Goal: Transaction & Acquisition: Purchase product/service

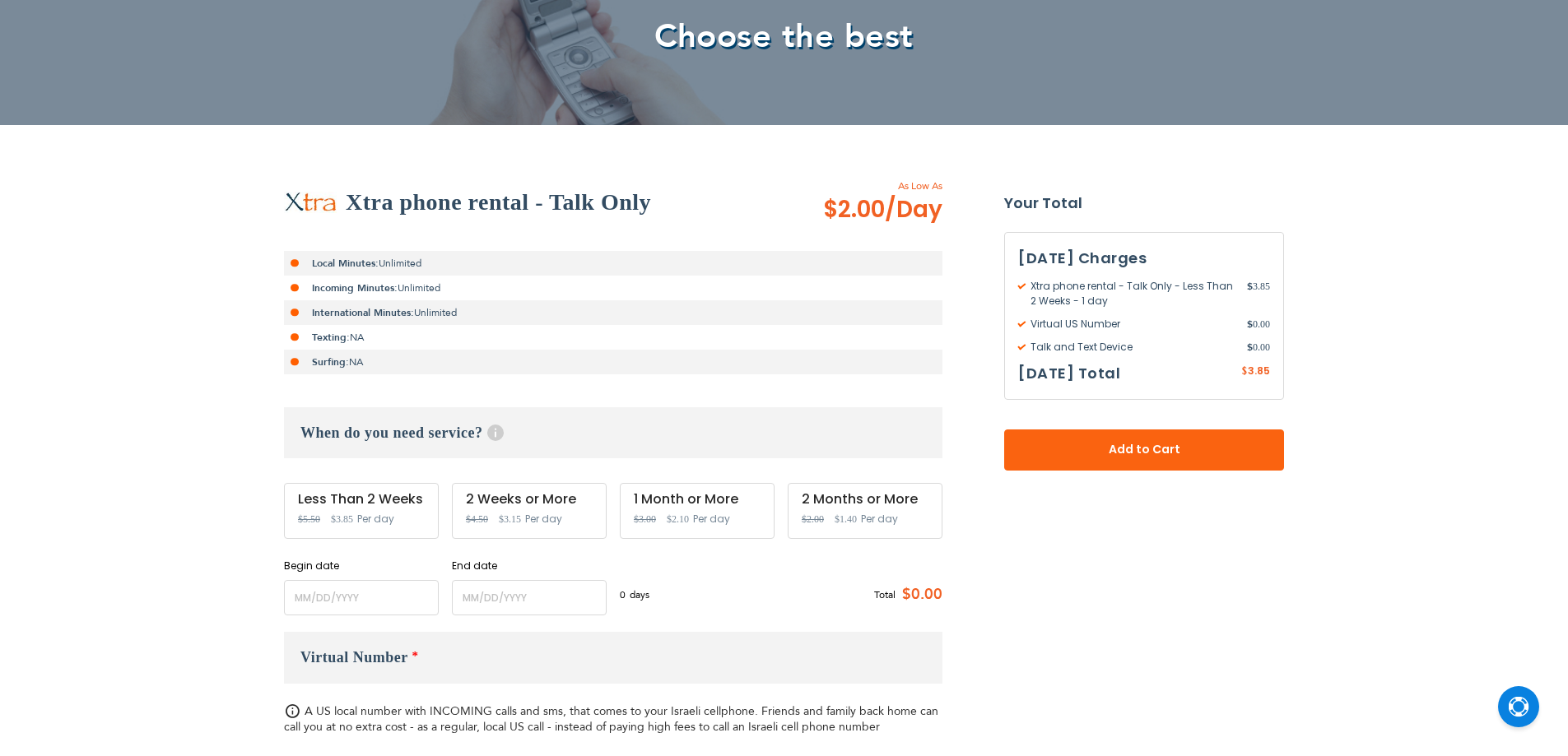
scroll to position [493, 0]
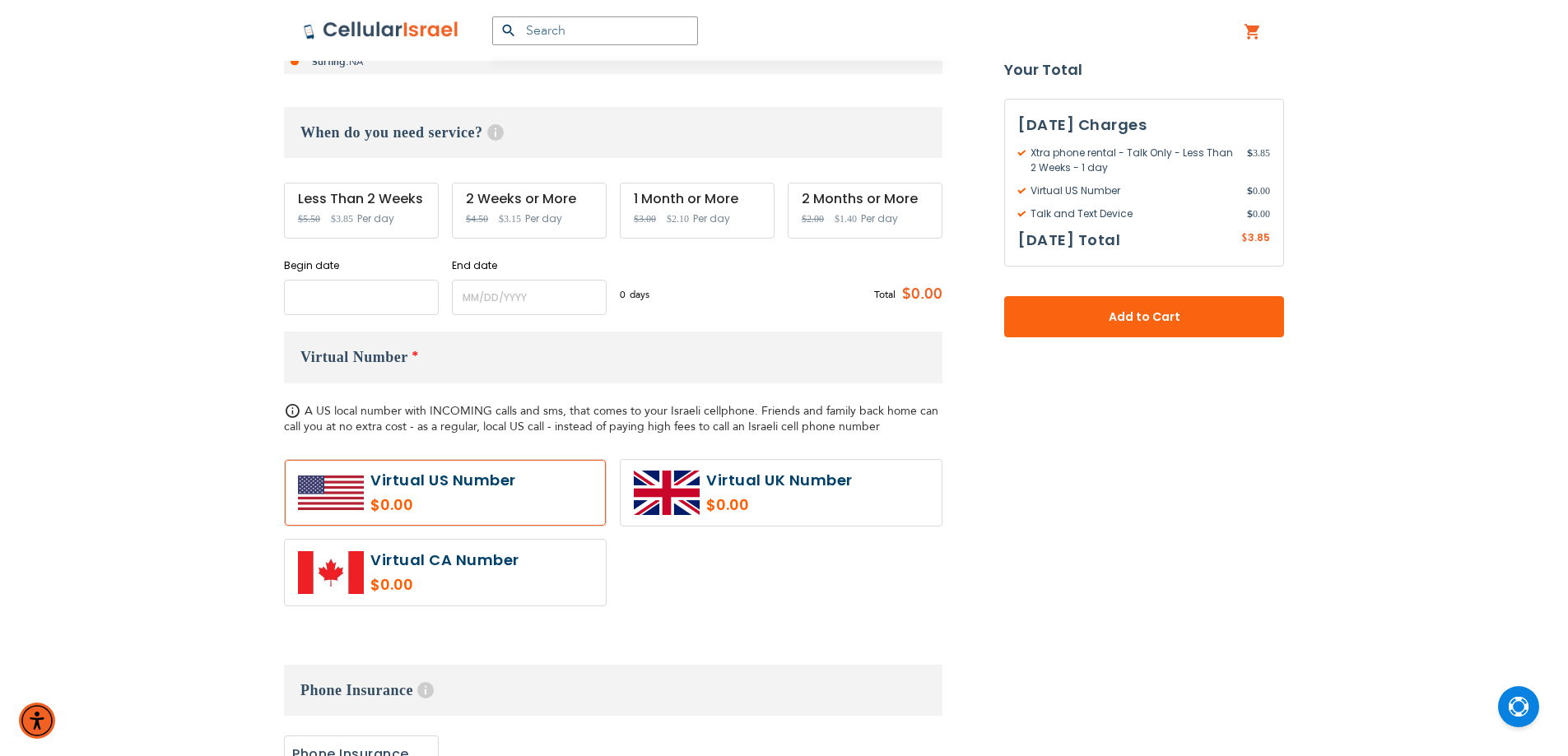
click at [338, 283] on input "name" at bounding box center [361, 297] width 155 height 35
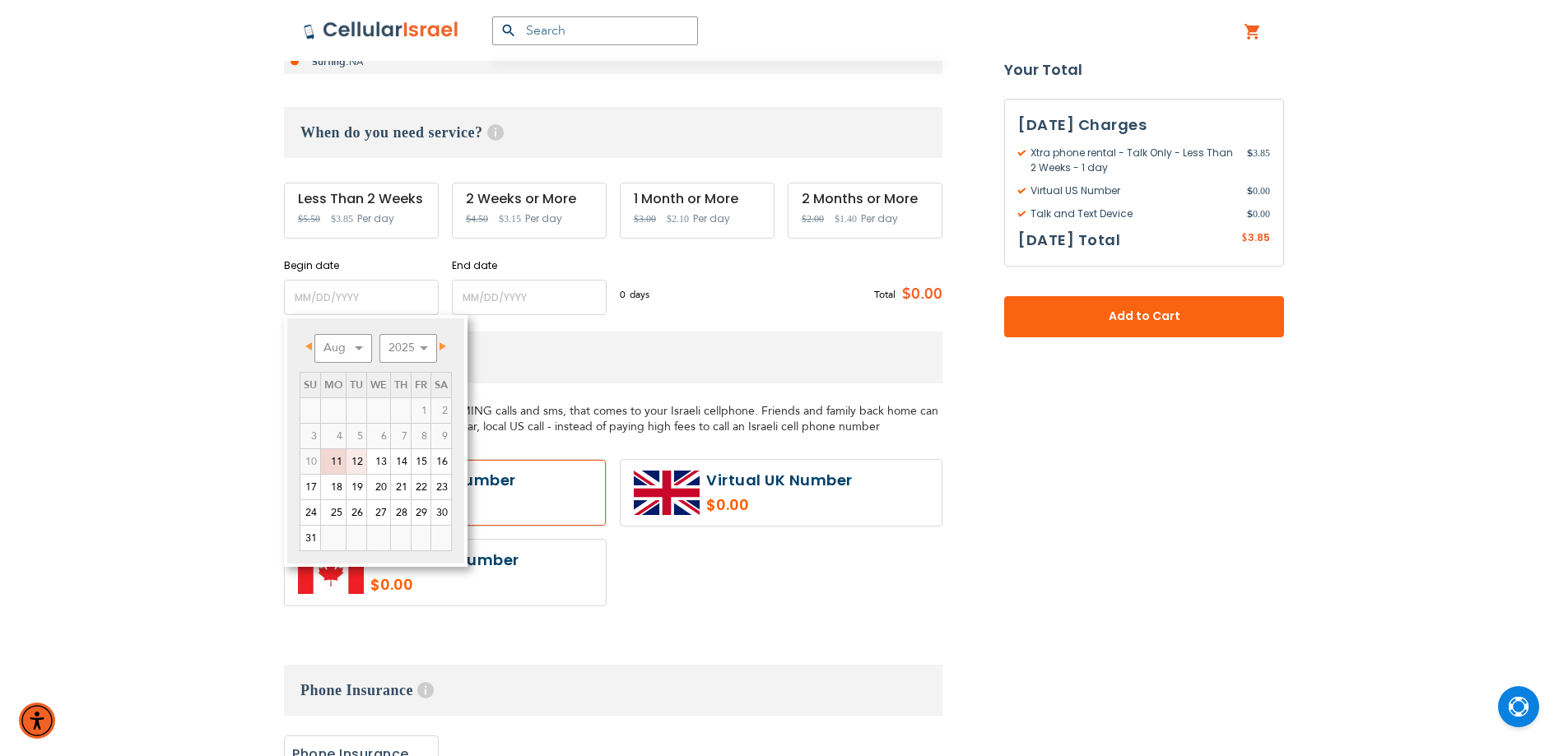
click at [361, 457] on link "12" at bounding box center [356, 462] width 20 height 25
type input "[DATE]"
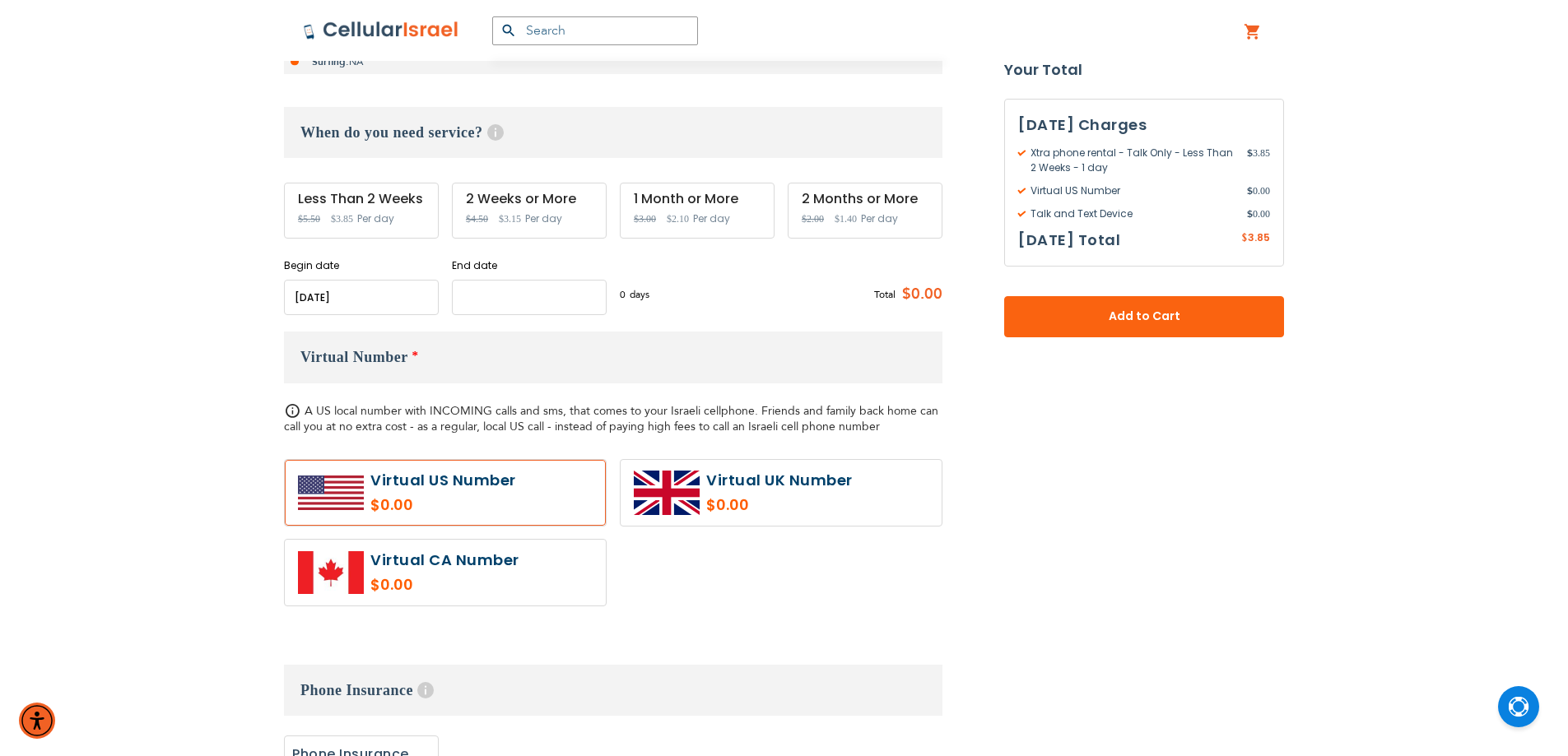
click at [509, 305] on input "name" at bounding box center [529, 297] width 155 height 35
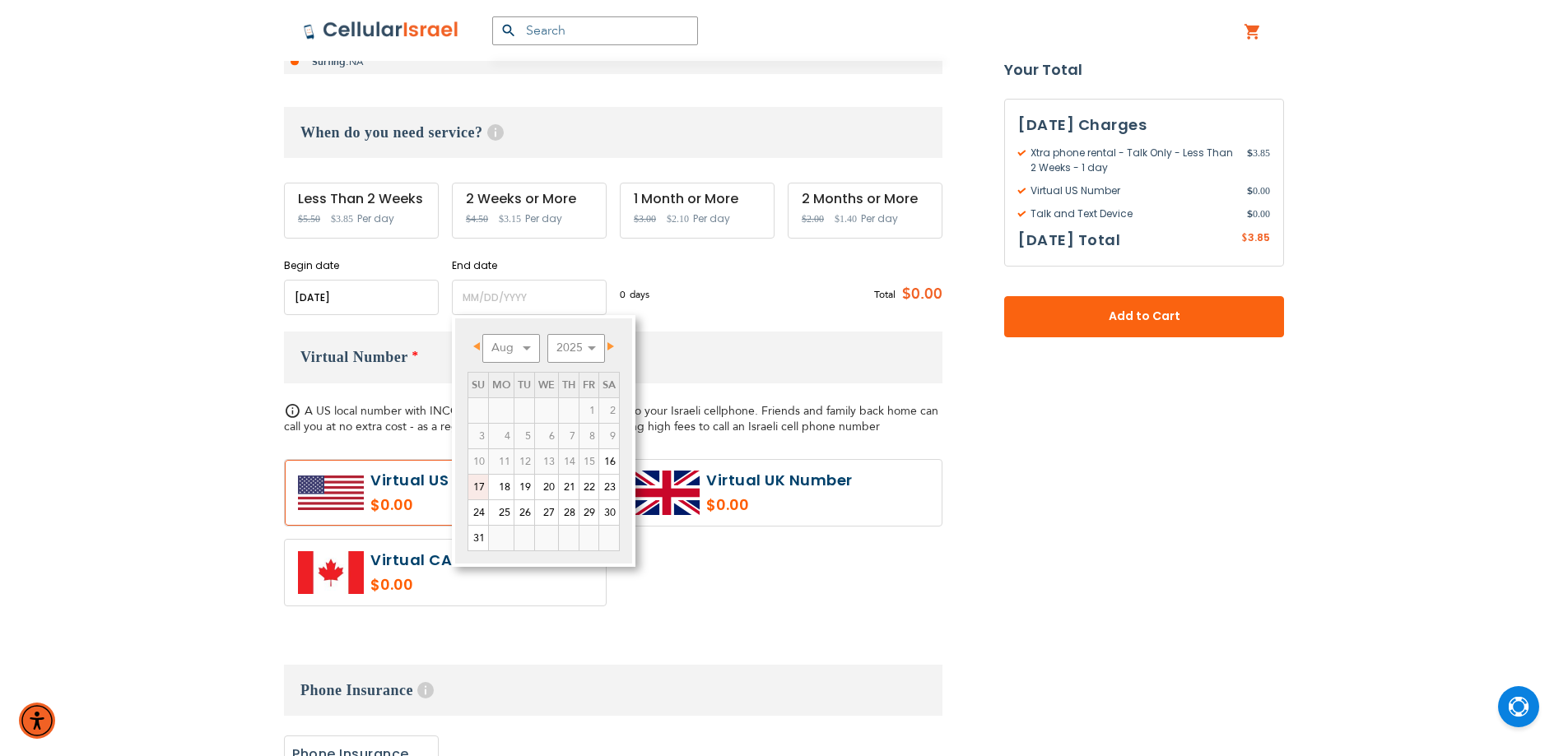
click at [476, 487] on link "17" at bounding box center [477, 487] width 20 height 25
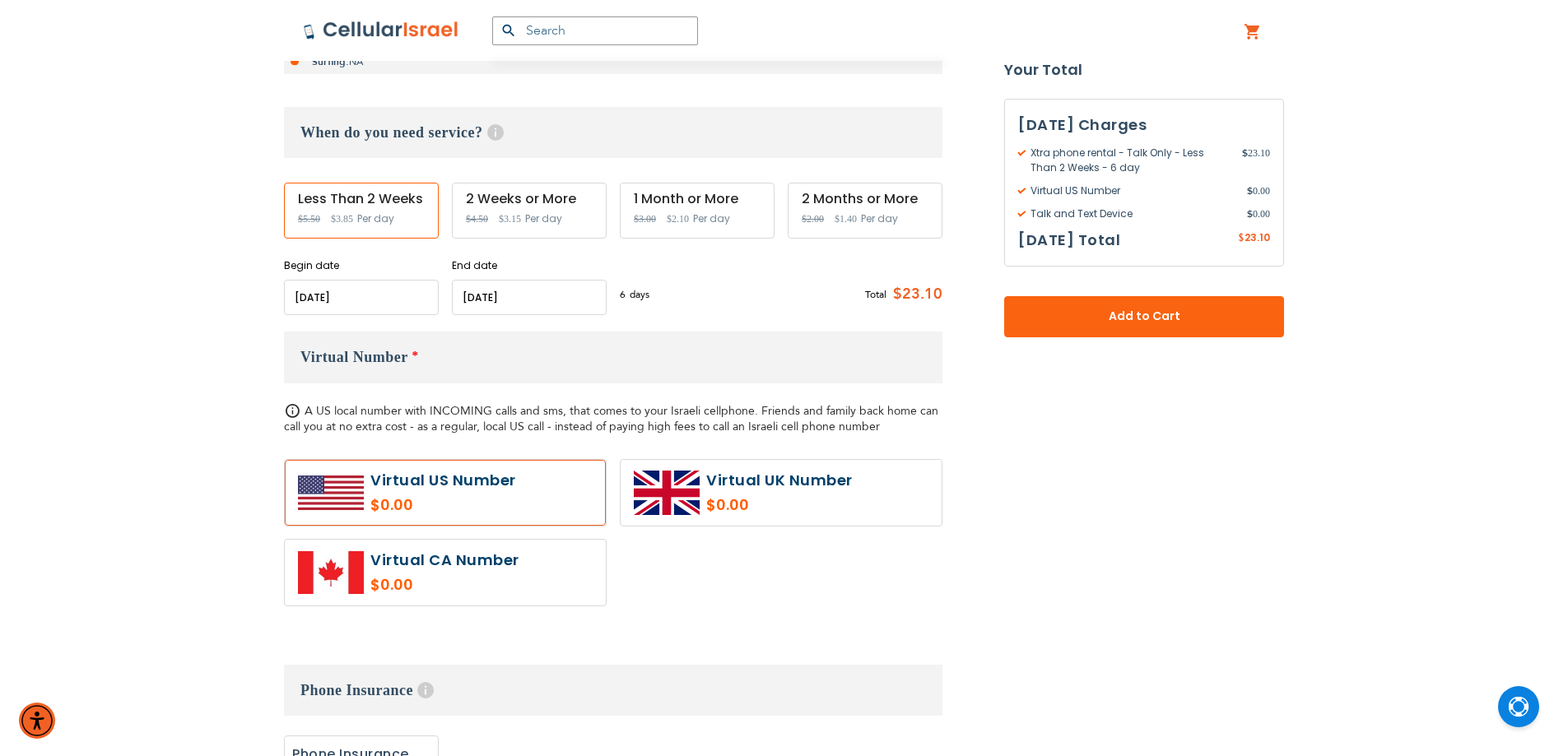
click at [521, 313] on input "name" at bounding box center [529, 297] width 155 height 35
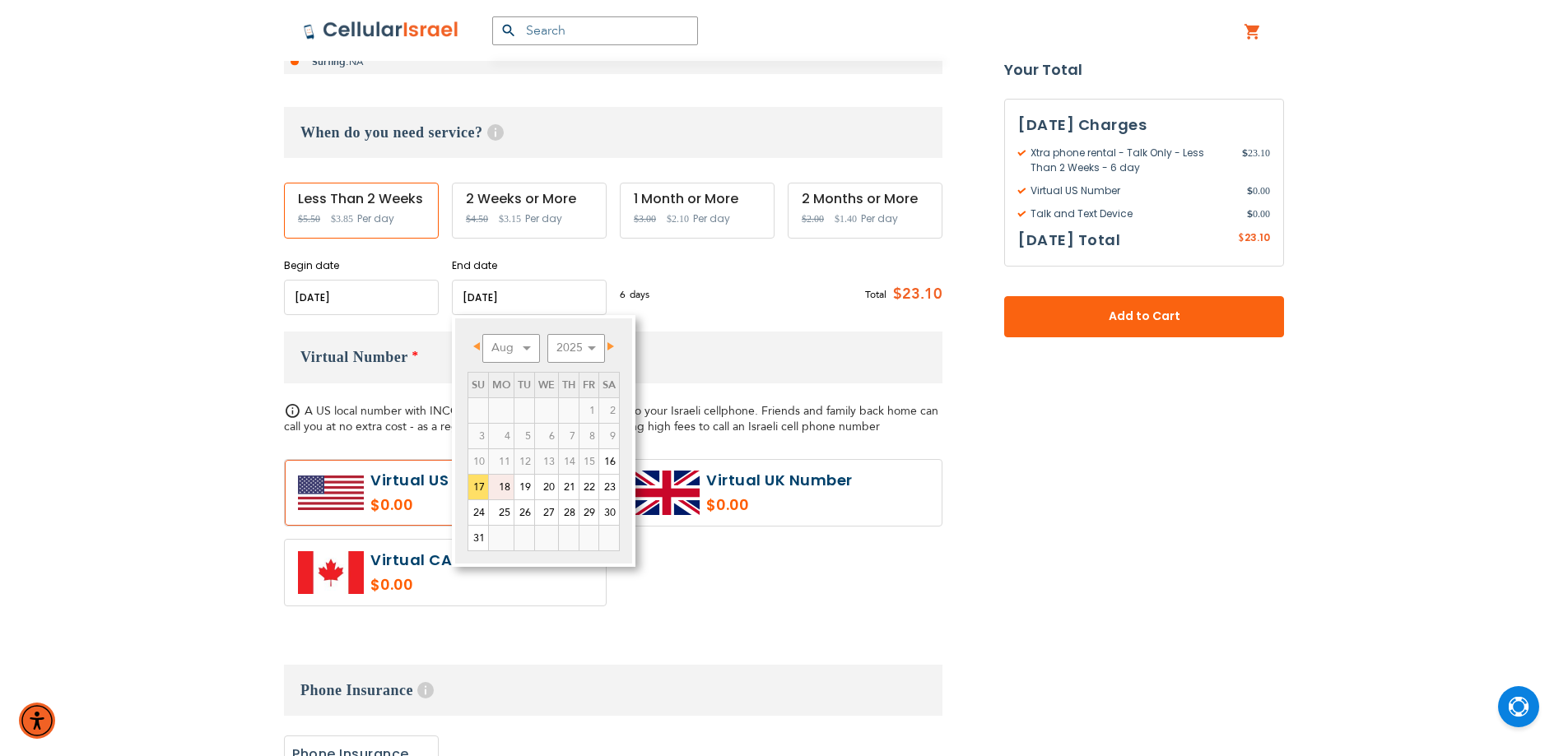
click at [504, 484] on link "18" at bounding box center [501, 487] width 25 height 25
type input "[DATE]"
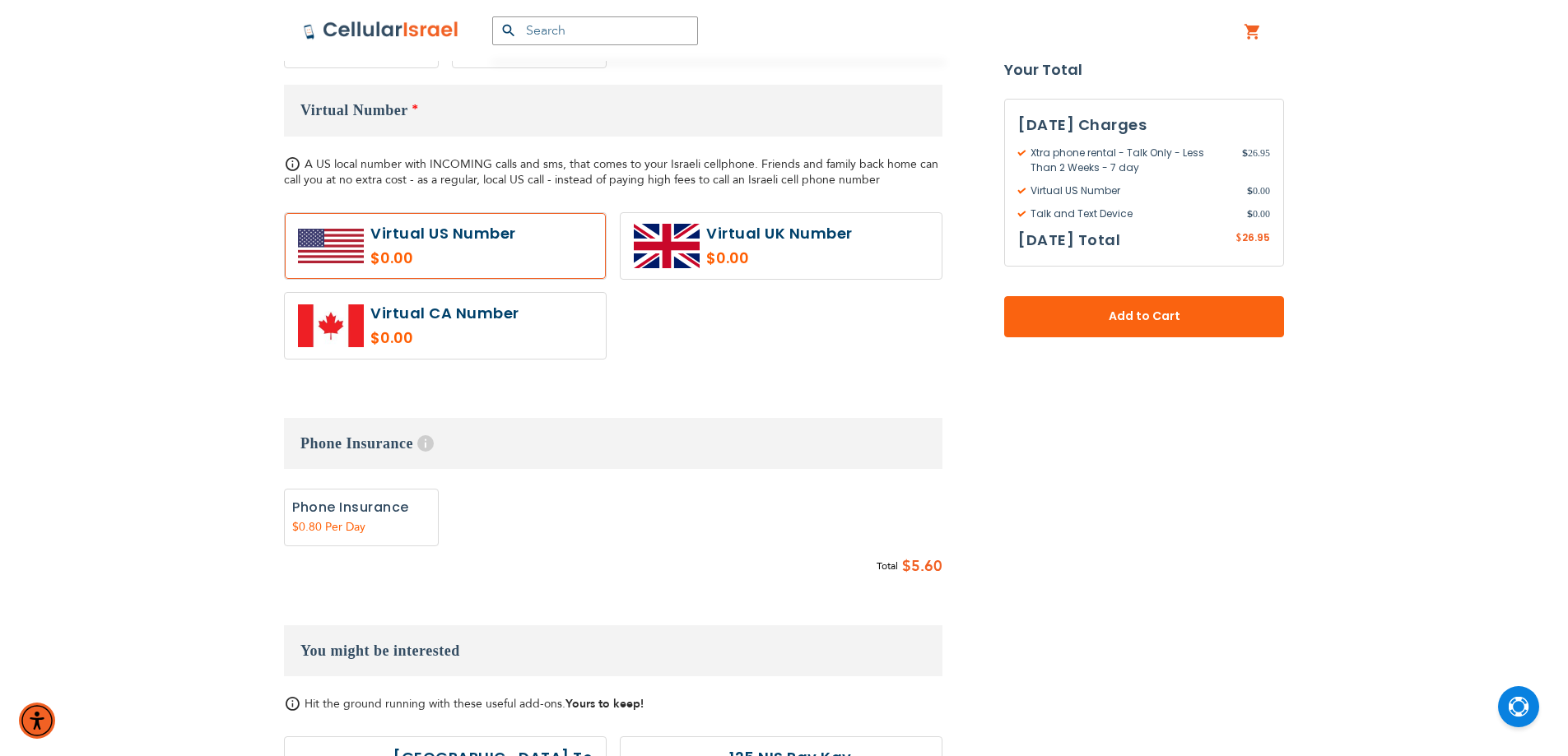
scroll to position [576, 0]
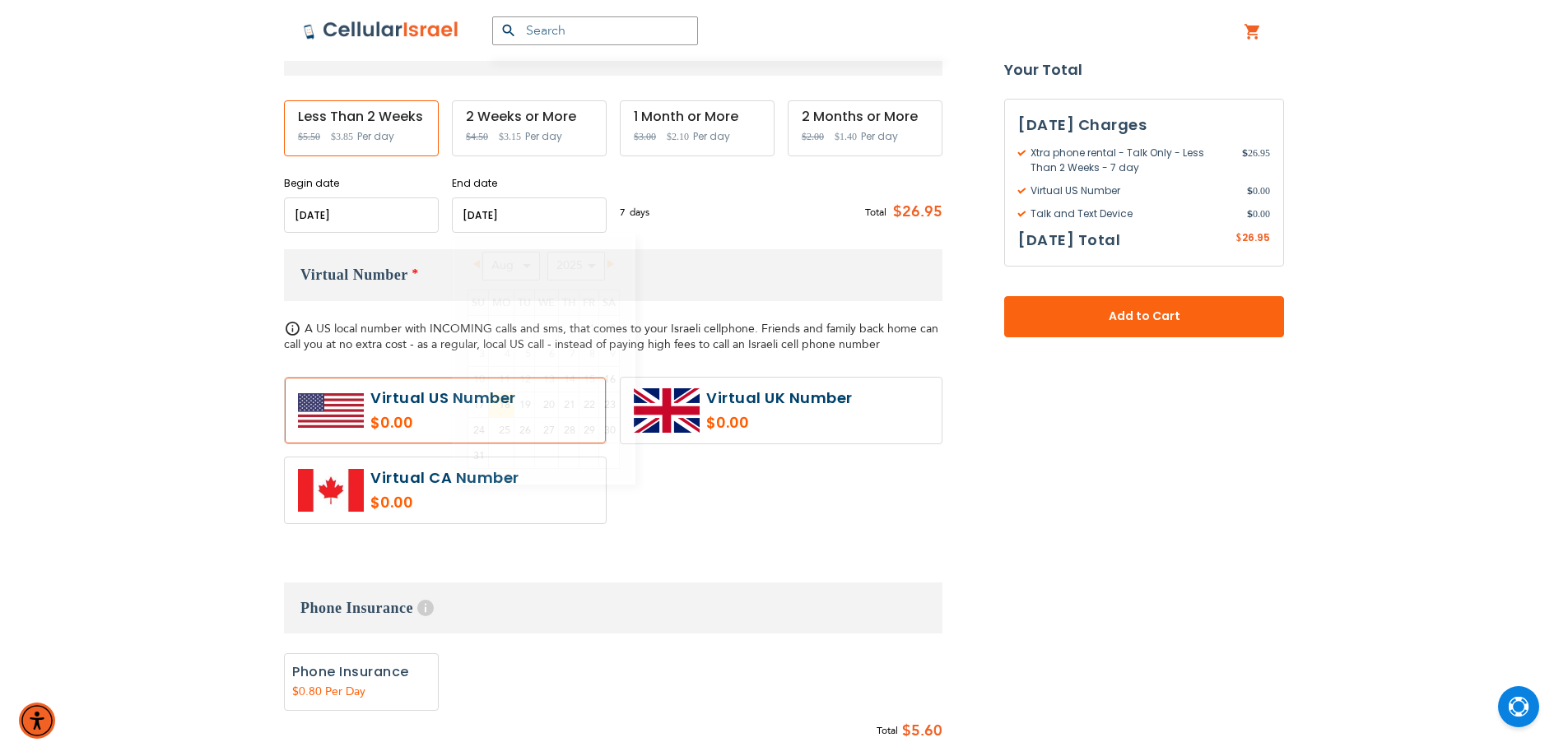
click at [519, 228] on input "name" at bounding box center [529, 214] width 155 height 35
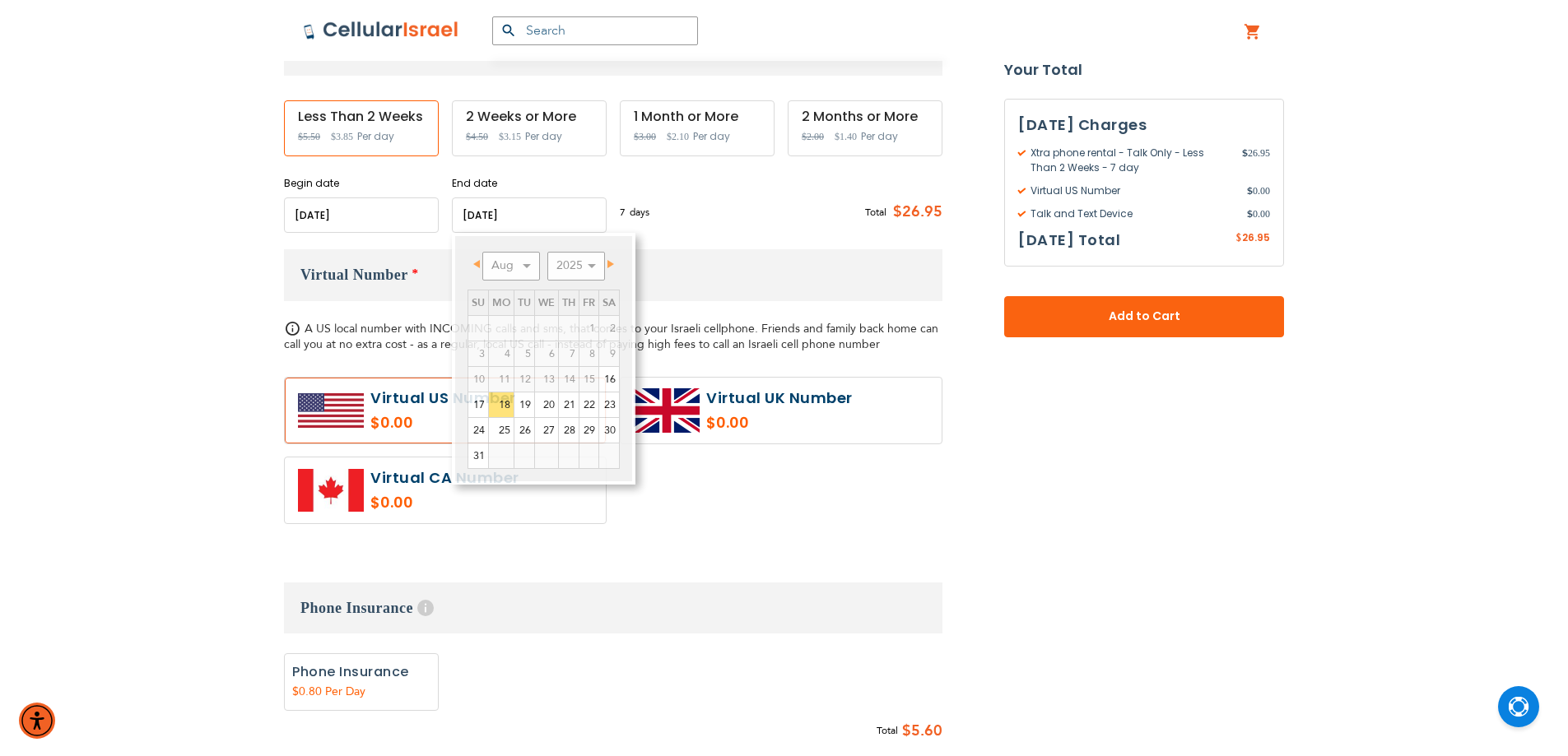
click at [644, 579] on fieldset "Customize: Xtra phone rental - Talk Only select plan $3.85 7" at bounding box center [613, 746] width 659 height 992
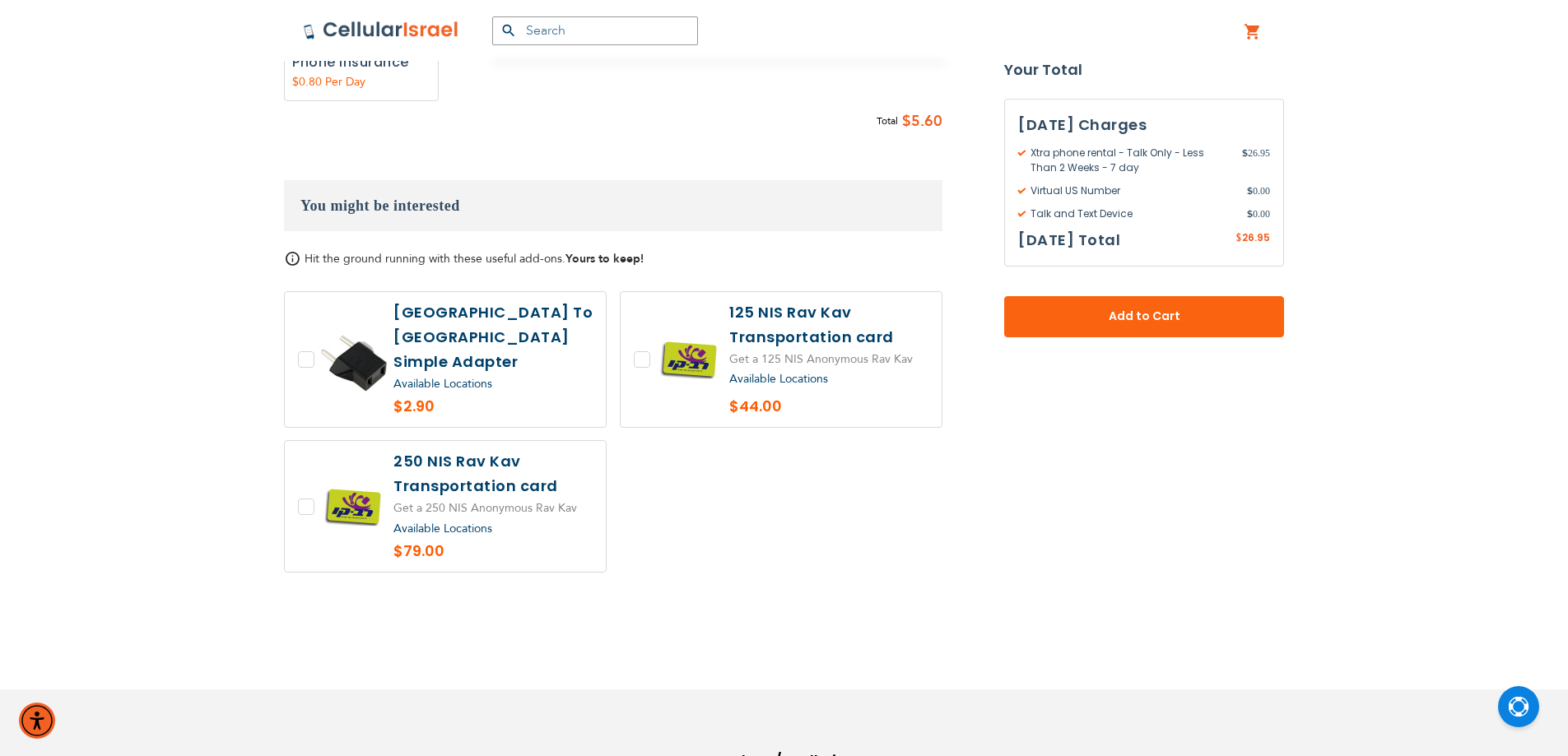
scroll to position [1331, 0]
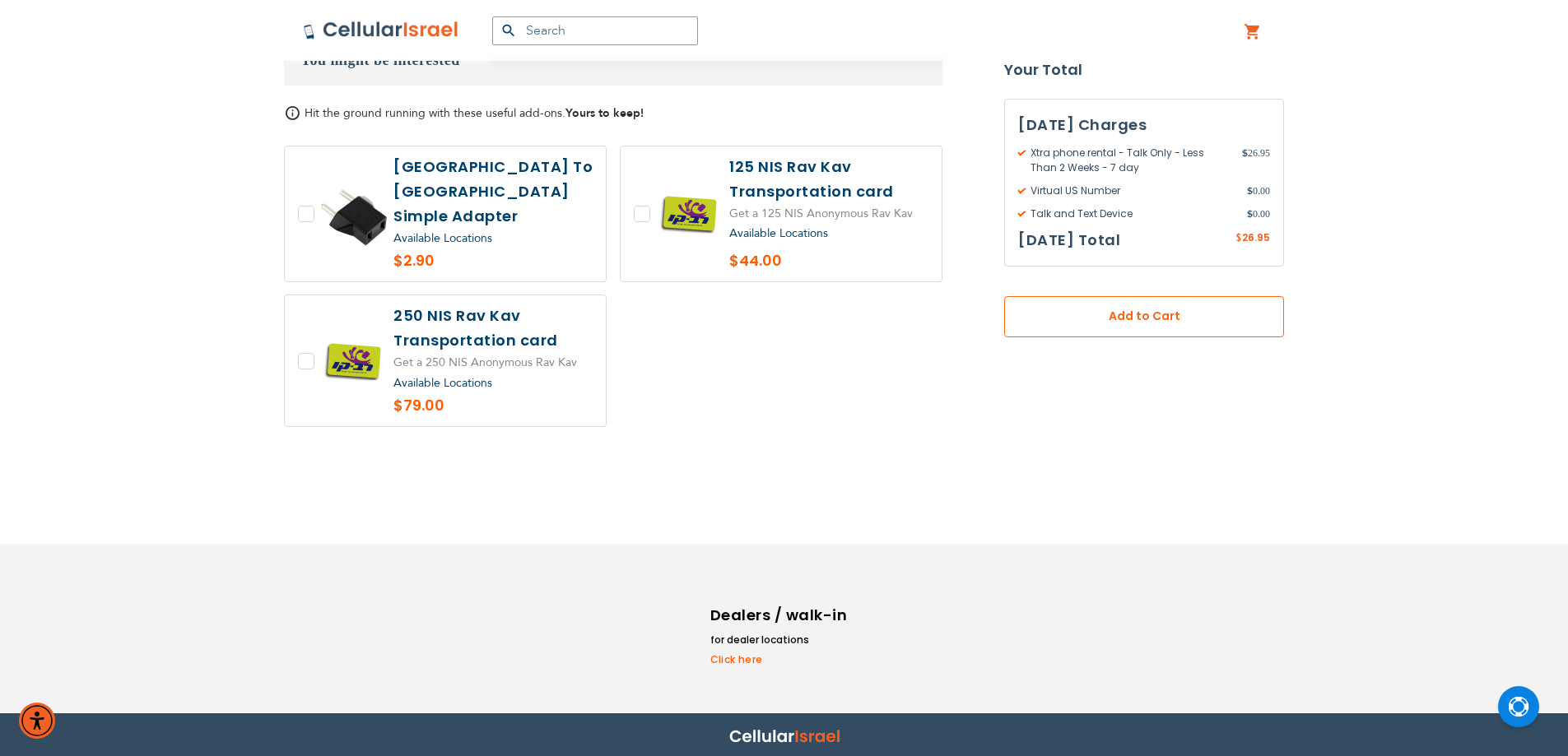
click at [1101, 320] on span "Add to Cart" at bounding box center [1144, 317] width 171 height 17
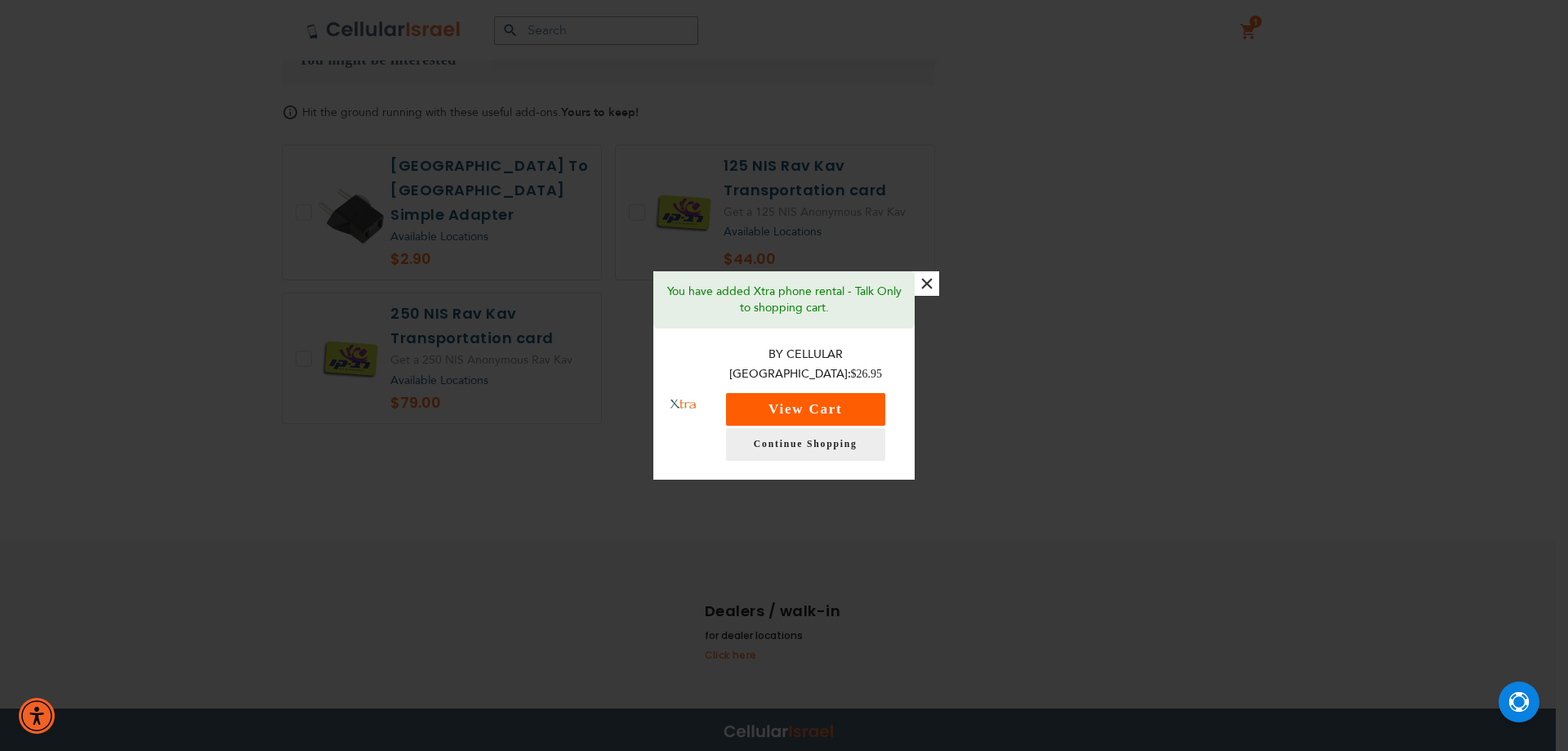
click at [753, 404] on button "View Cart" at bounding box center [805, 409] width 159 height 33
